Goal: Information Seeking & Learning: Learn about a topic

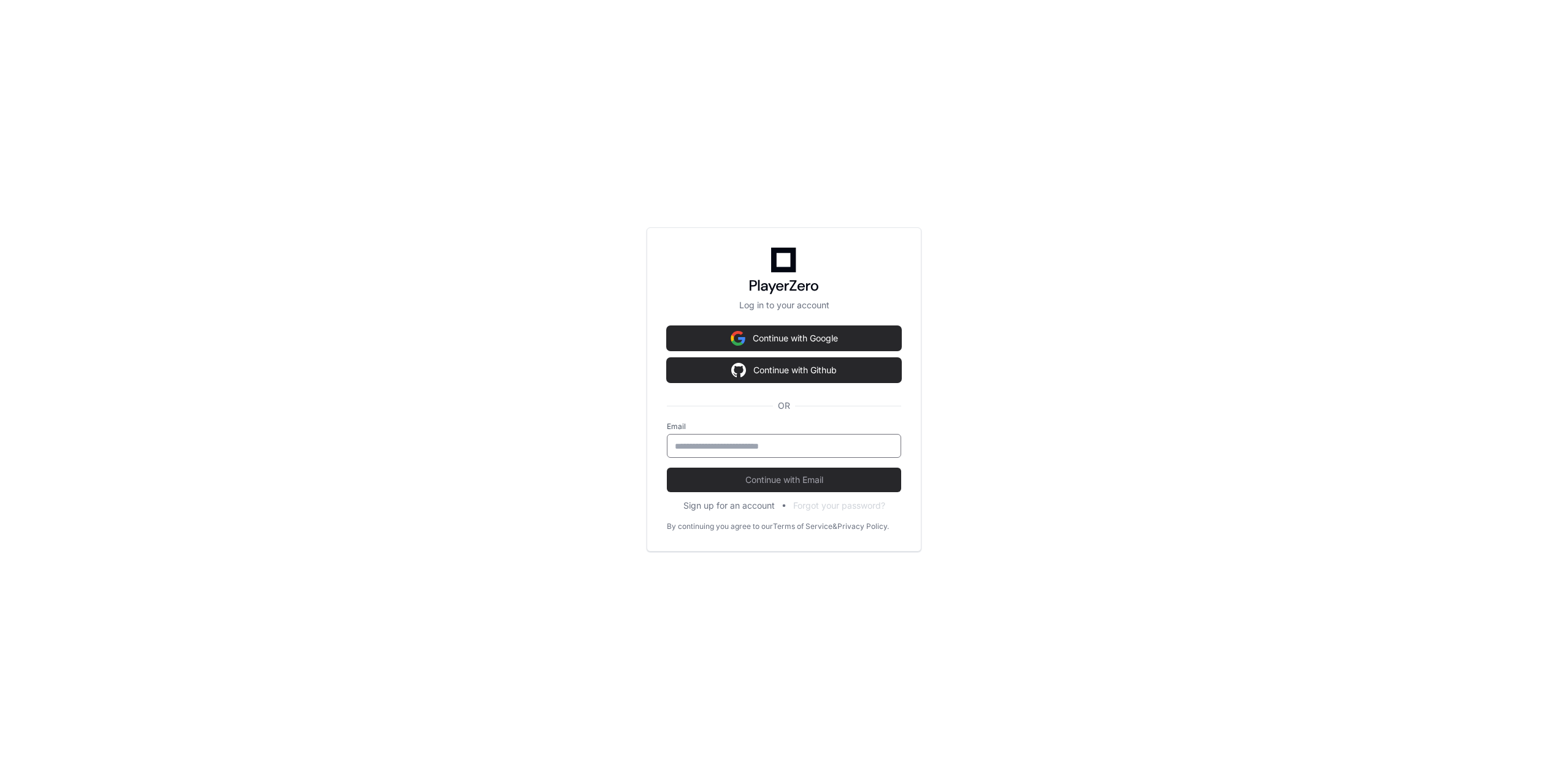
drag, startPoint x: 775, startPoint y: 447, endPoint x: 783, endPoint y: 444, distance: 8.5
click at [783, 444] on input "email" at bounding box center [784, 446] width 219 height 13
type input "**********"
click at [790, 476] on span "Continue with Email" at bounding box center [784, 480] width 234 height 13
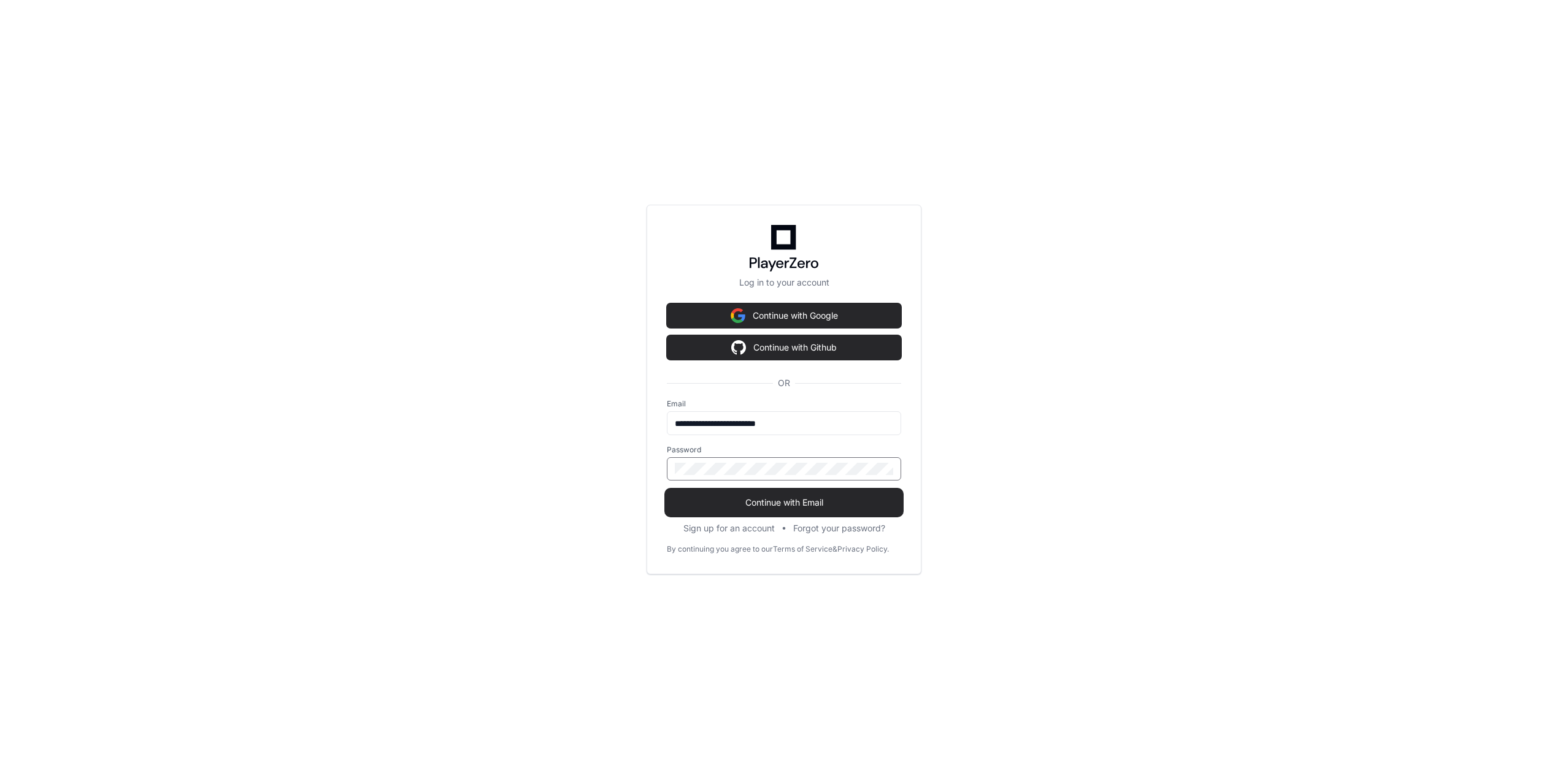
click at [779, 501] on span "Continue with Email" at bounding box center [784, 502] width 234 height 13
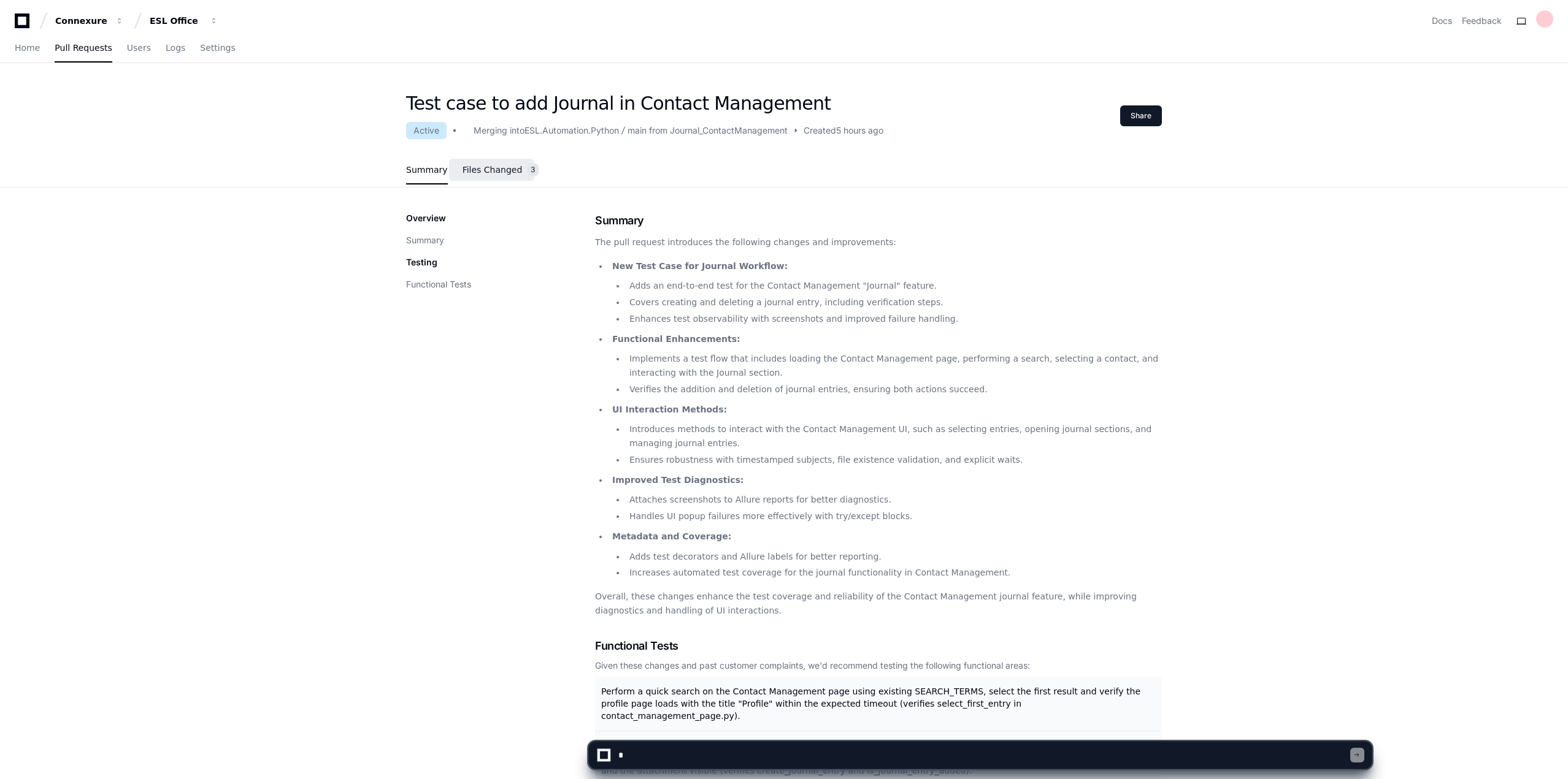
click at [495, 173] on span "Files Changed" at bounding box center [493, 170] width 60 height 8
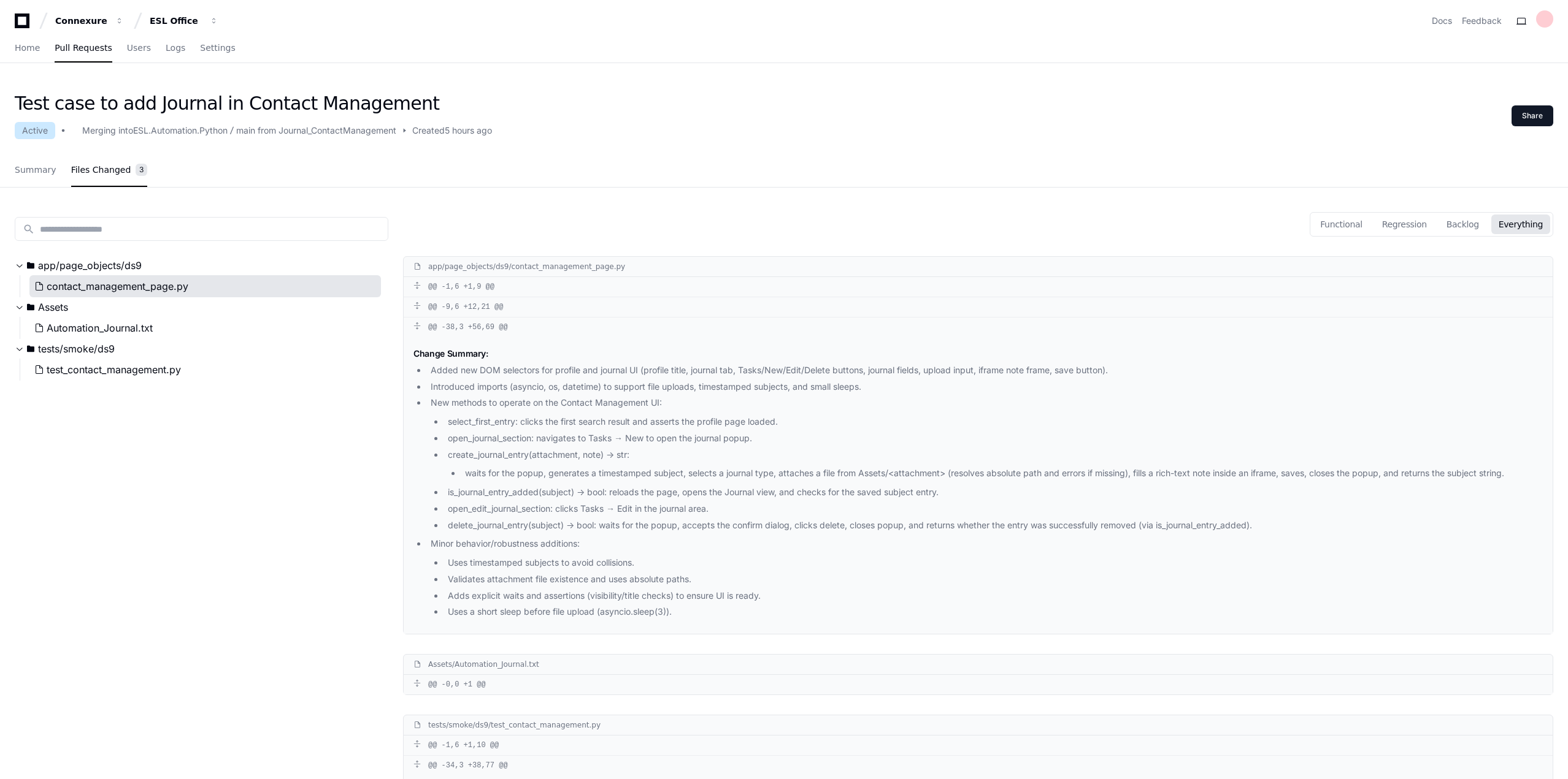
click at [155, 290] on span "contact_management_page.py" at bounding box center [117, 285] width 141 height 15
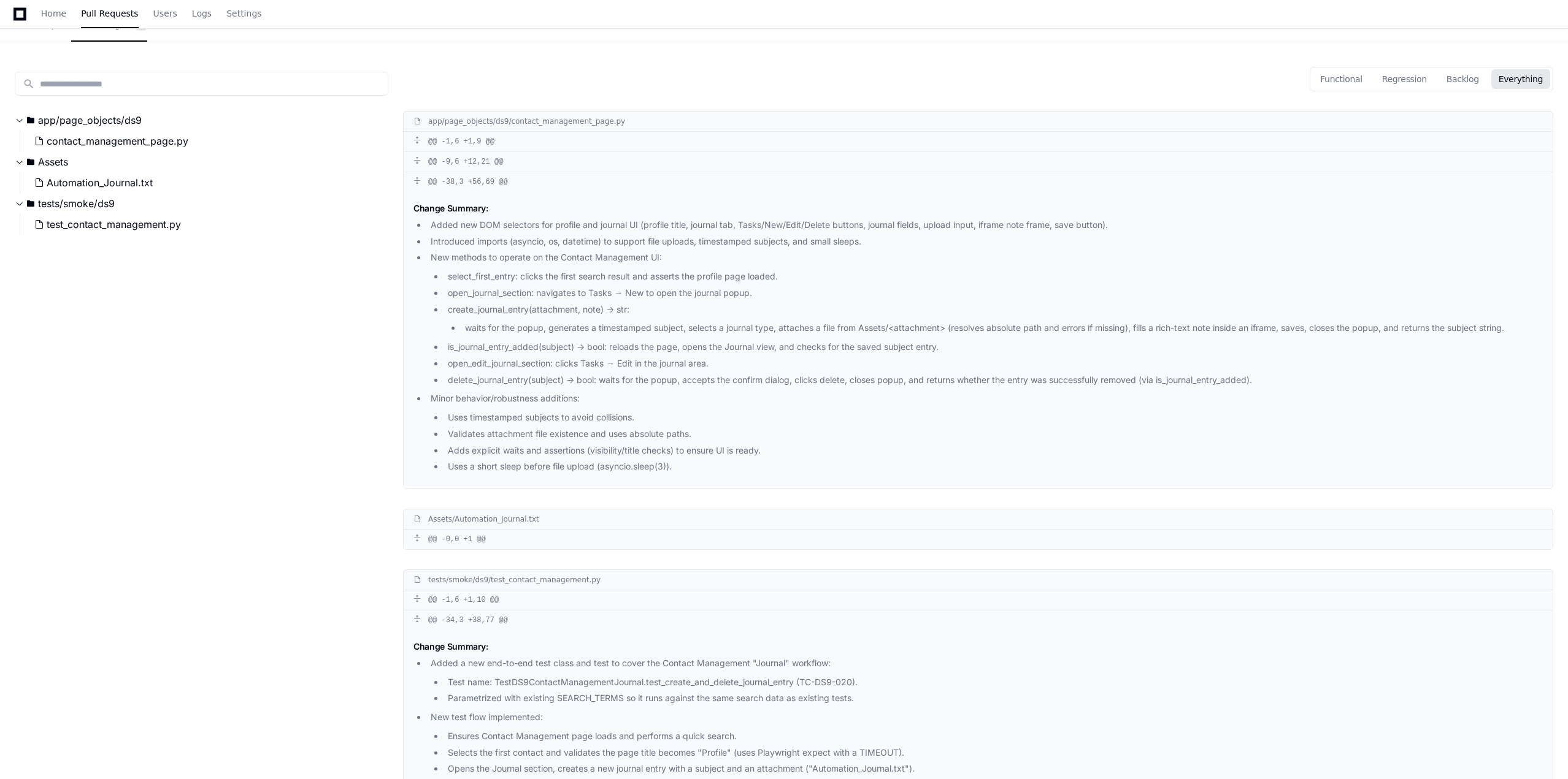
scroll to position [145, 0]
click at [107, 144] on span "contact_management_page.py" at bounding box center [117, 141] width 141 height 15
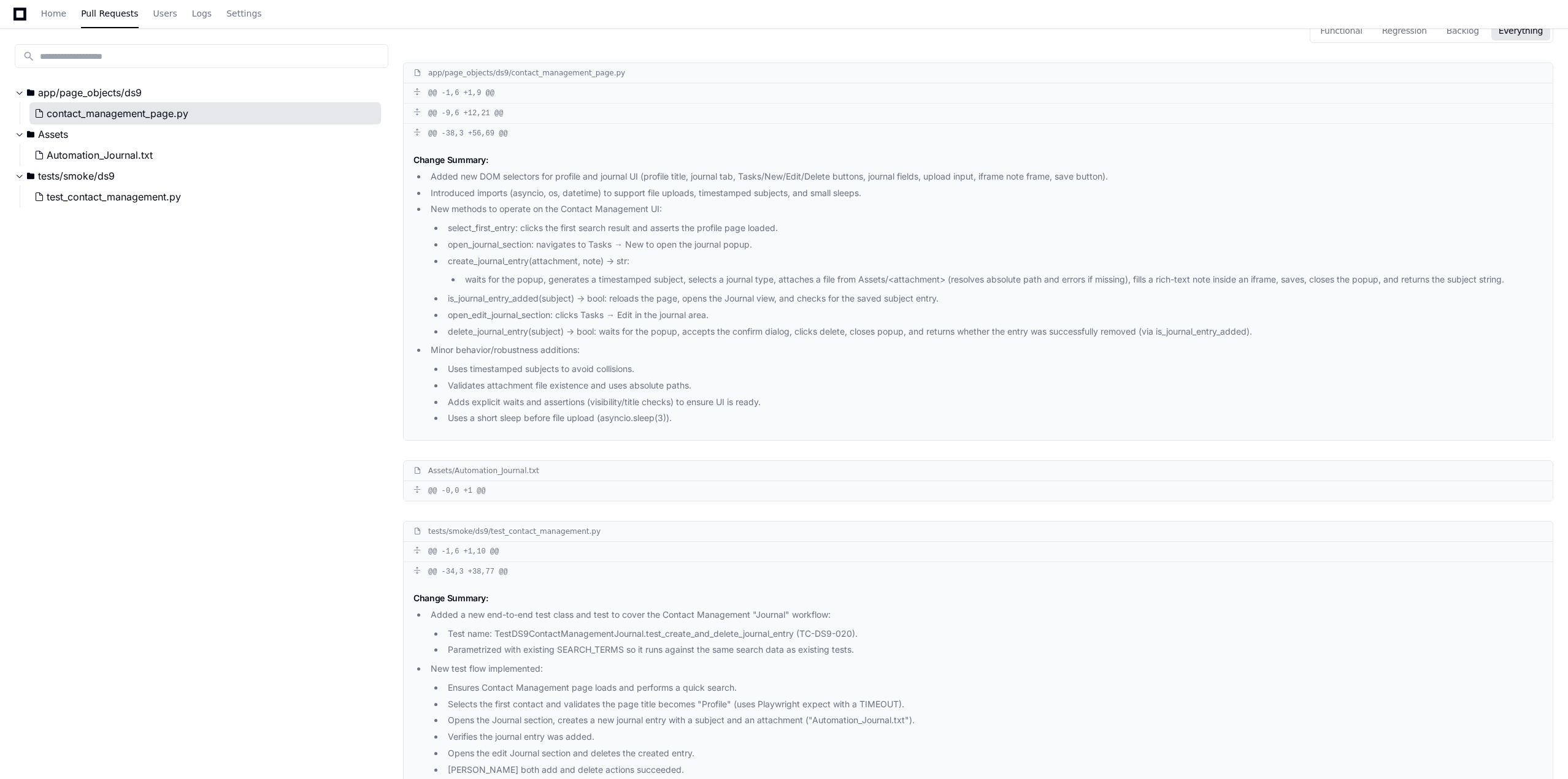
scroll to position [195, 0]
click at [152, 159] on span "Automation_Journal.txt" at bounding box center [100, 155] width 106 height 15
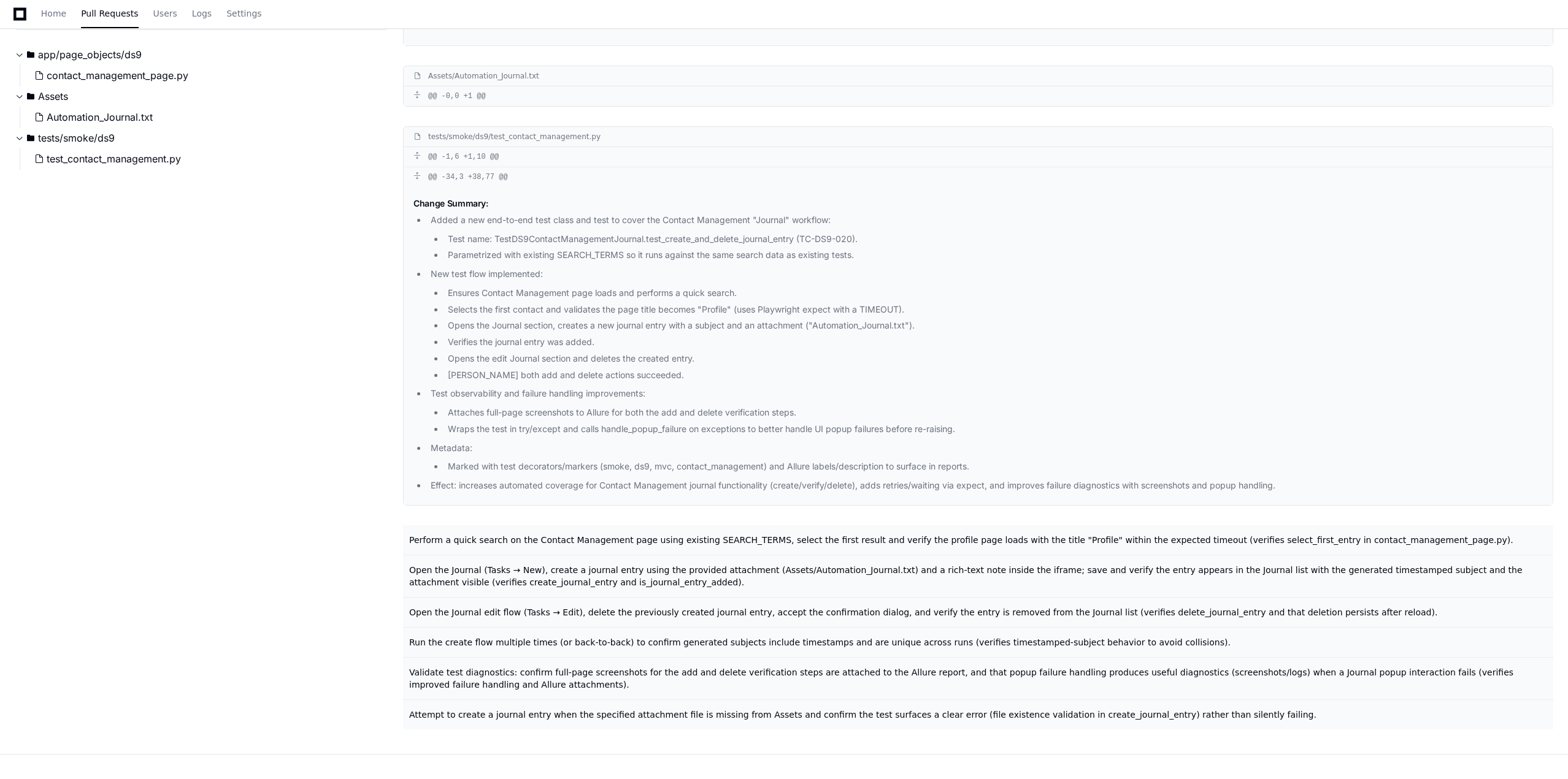
scroll to position [593, 0]
click at [142, 157] on span "test_contact_management.py" at bounding box center [113, 154] width 135 height 15
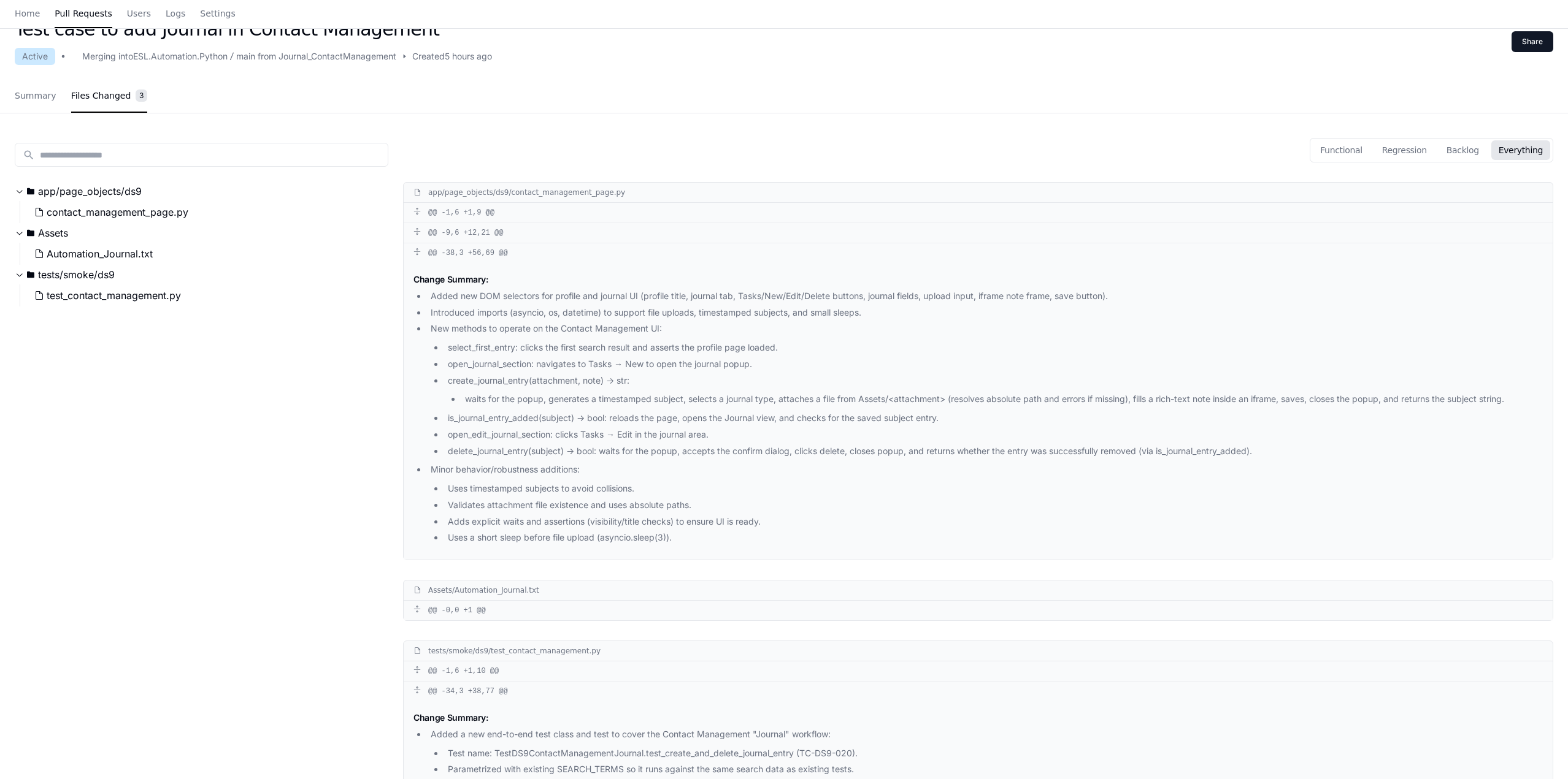
scroll to position [0, 0]
